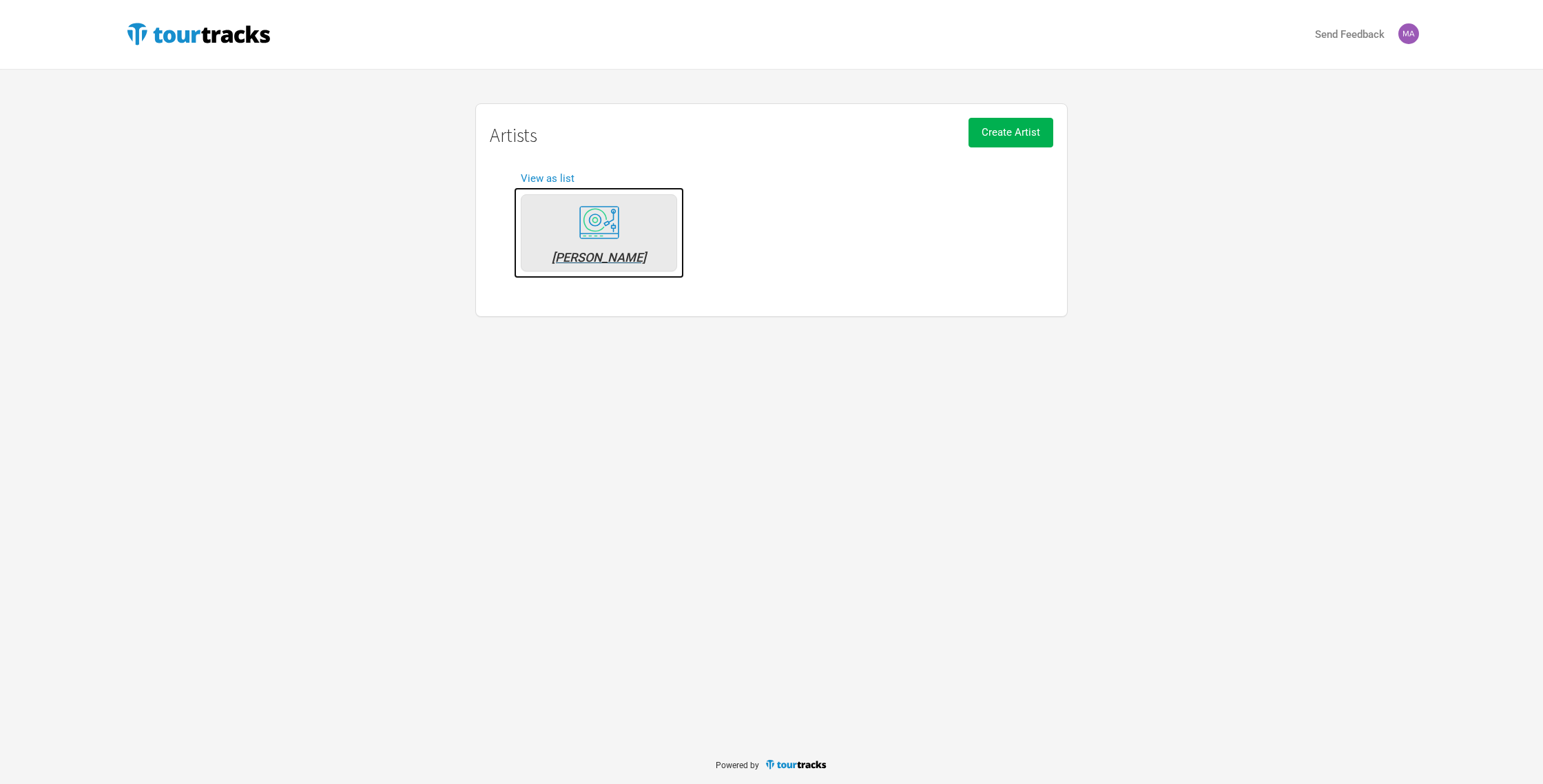
click at [617, 256] on div "[PERSON_NAME]" at bounding box center [599, 258] width 141 height 13
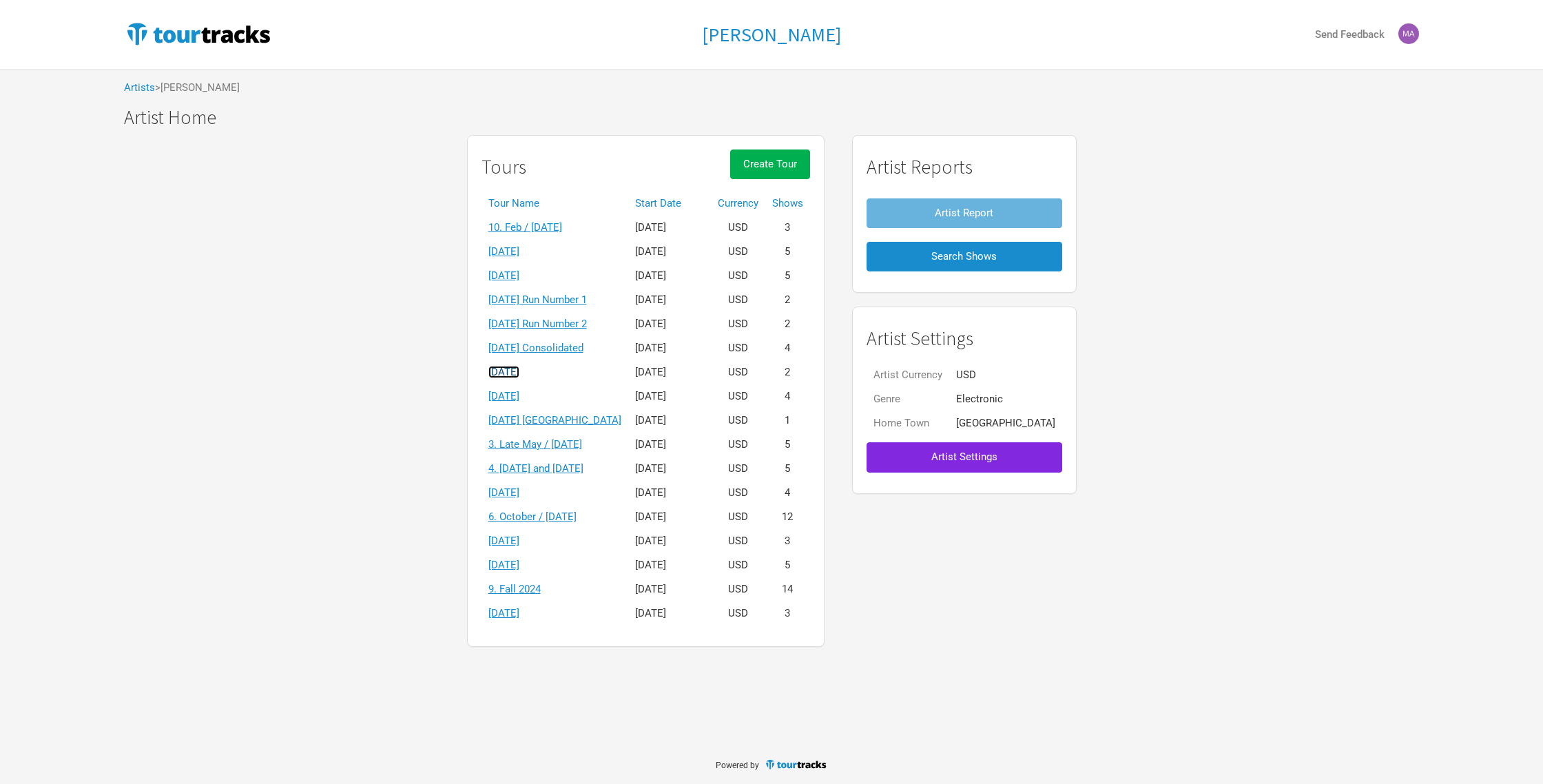
click at [520, 371] on link "[DATE]" at bounding box center [504, 372] width 31 height 13
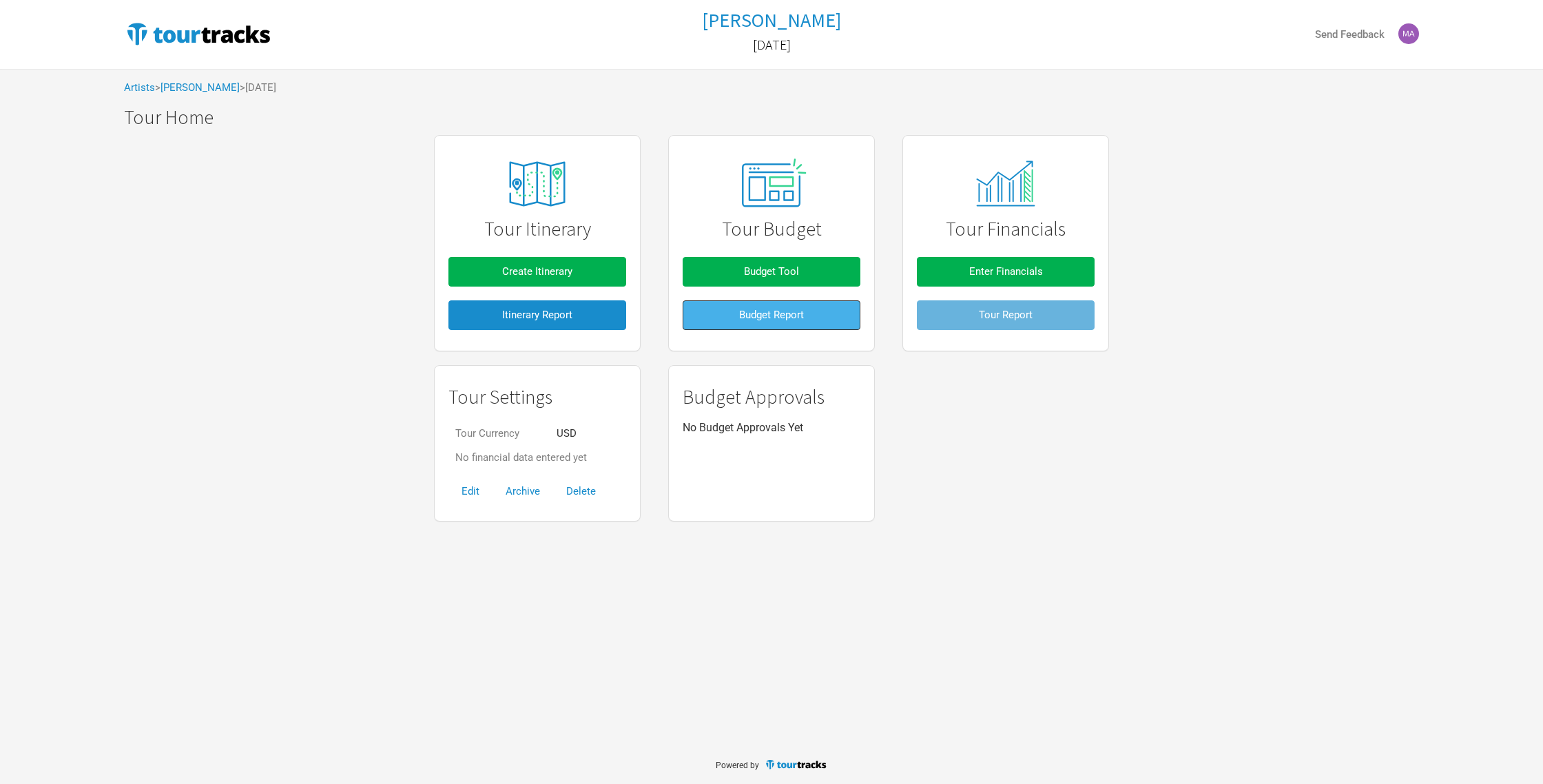
click at [756, 316] on span "Budget Report" at bounding box center [772, 315] width 65 height 13
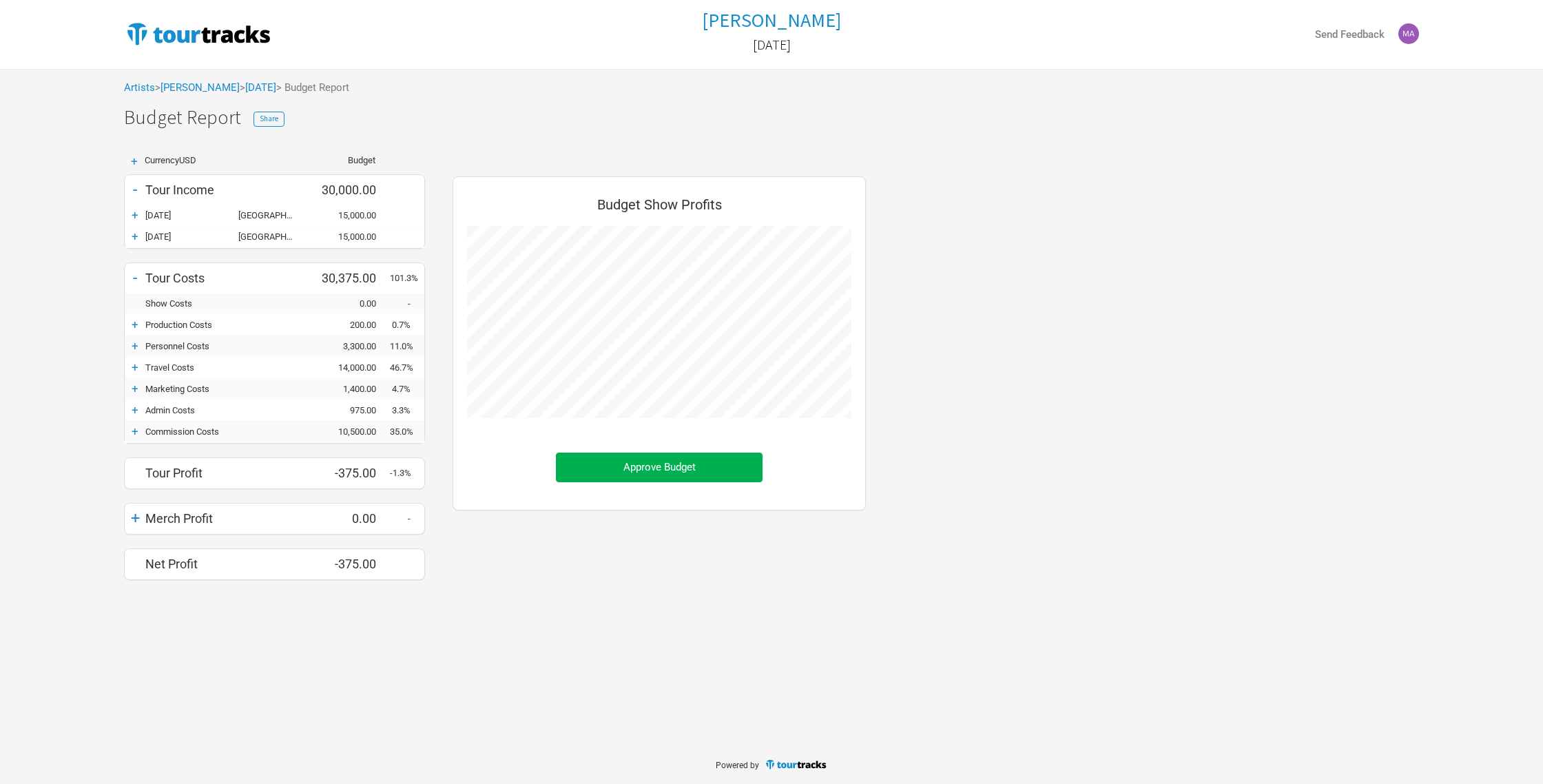
scroll to position [424, 441]
